Goal: Information Seeking & Learning: Learn about a topic

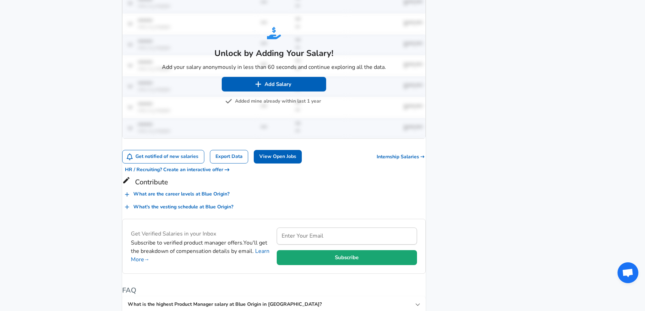
scroll to position [530, 0]
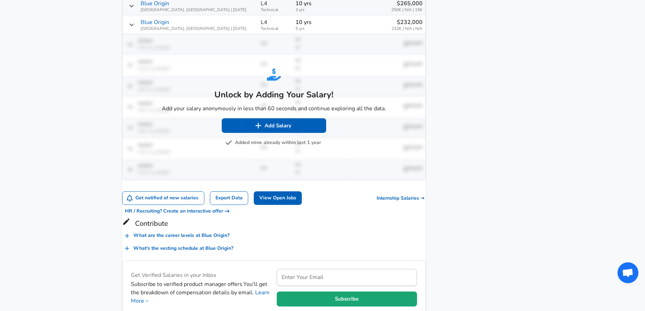
click at [281, 147] on button "Added mine already within last 1 year" at bounding box center [274, 143] width 94 height 9
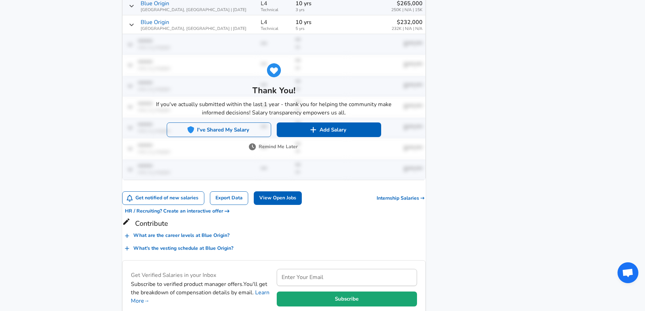
click at [221, 135] on button "I've Shared My Salary" at bounding box center [219, 130] width 104 height 15
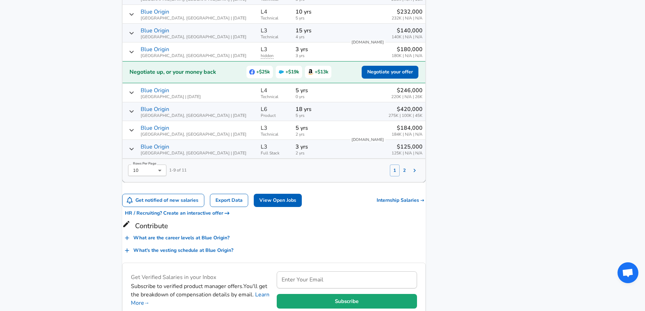
scroll to position [548, 0]
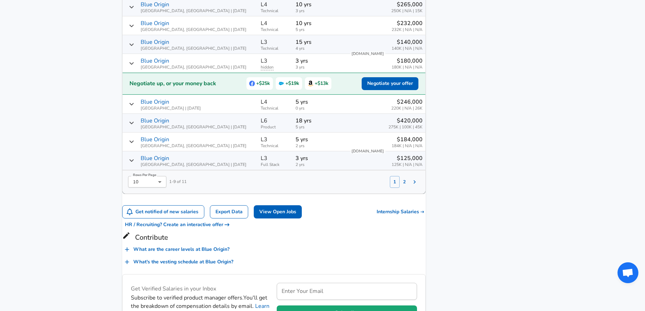
click at [400, 188] on button "2" at bounding box center [405, 182] width 10 height 12
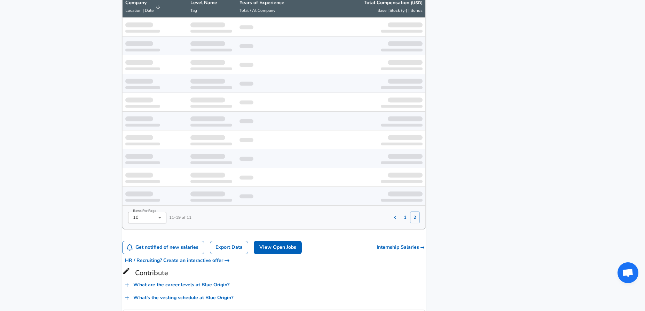
scroll to position [486, 0]
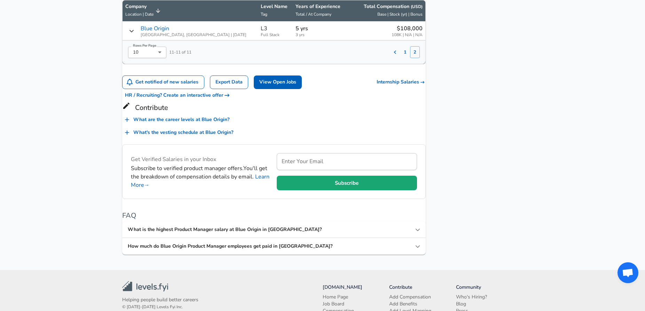
click at [400, 56] on button "1" at bounding box center [405, 52] width 10 height 12
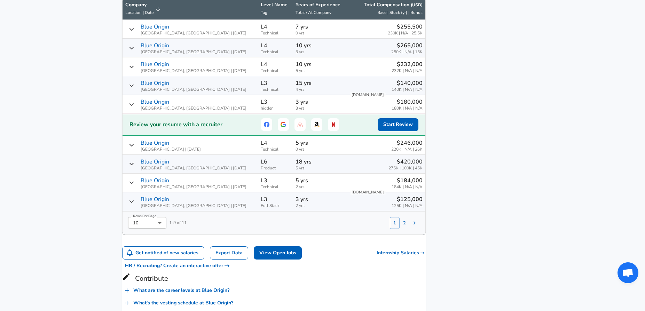
scroll to position [495, 0]
